Goal: Task Accomplishment & Management: Use online tool/utility

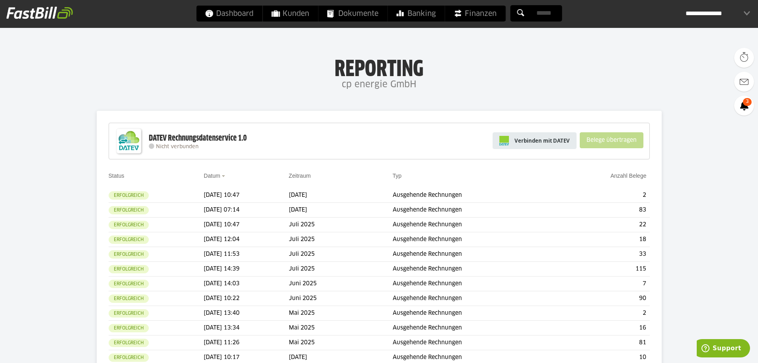
click at [550, 139] on span "Verbinden mit DATEV" at bounding box center [542, 140] width 55 height 8
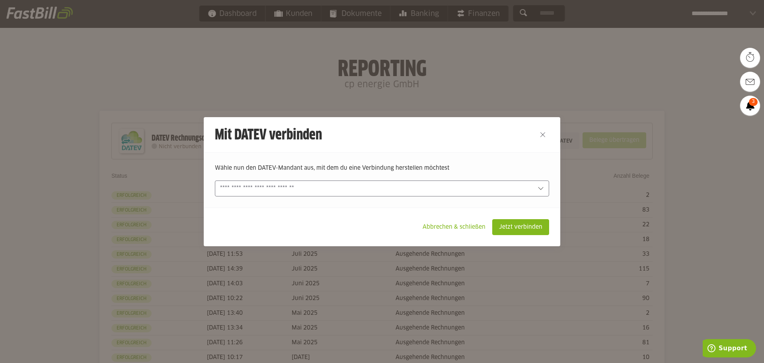
click at [376, 190] on input "text" at bounding box center [376, 188] width 313 height 9
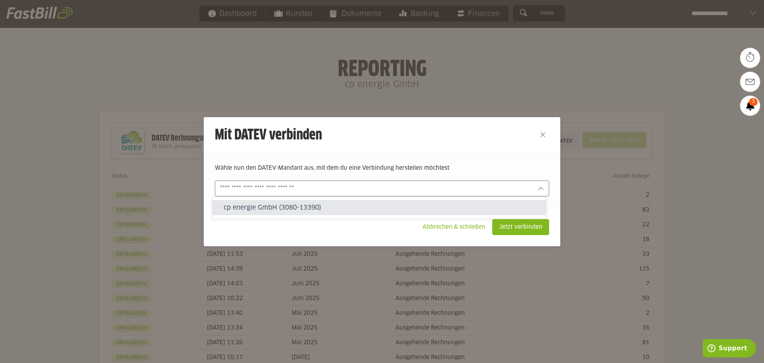
click at [357, 211] on slot "cp energie GmbH (3080-13390)" at bounding box center [382, 207] width 316 height 9
type input "**********"
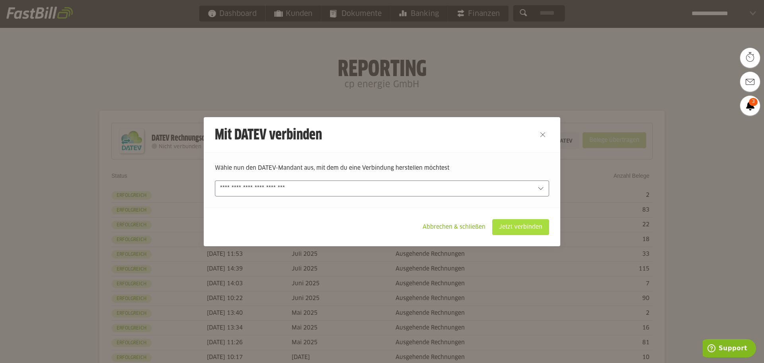
click at [515, 224] on slot "Jetzt verbinden" at bounding box center [521, 226] width 56 height 15
click at [522, 230] on slot "Jetzt verbinden" at bounding box center [521, 226] width 56 height 15
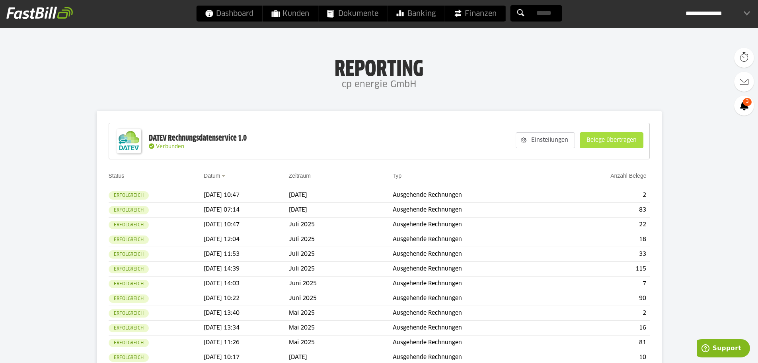
click at [618, 142] on slot "Belege übertragen" at bounding box center [611, 140] width 63 height 15
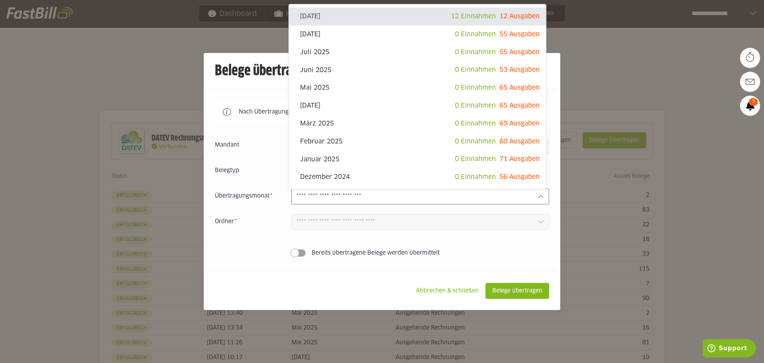
click at [357, 193] on input "text" at bounding box center [413, 196] width 235 height 9
click at [431, 287] on slot "Abbrechen & schließen" at bounding box center [447, 290] width 76 height 15
